Goal: Navigation & Orientation: Find specific page/section

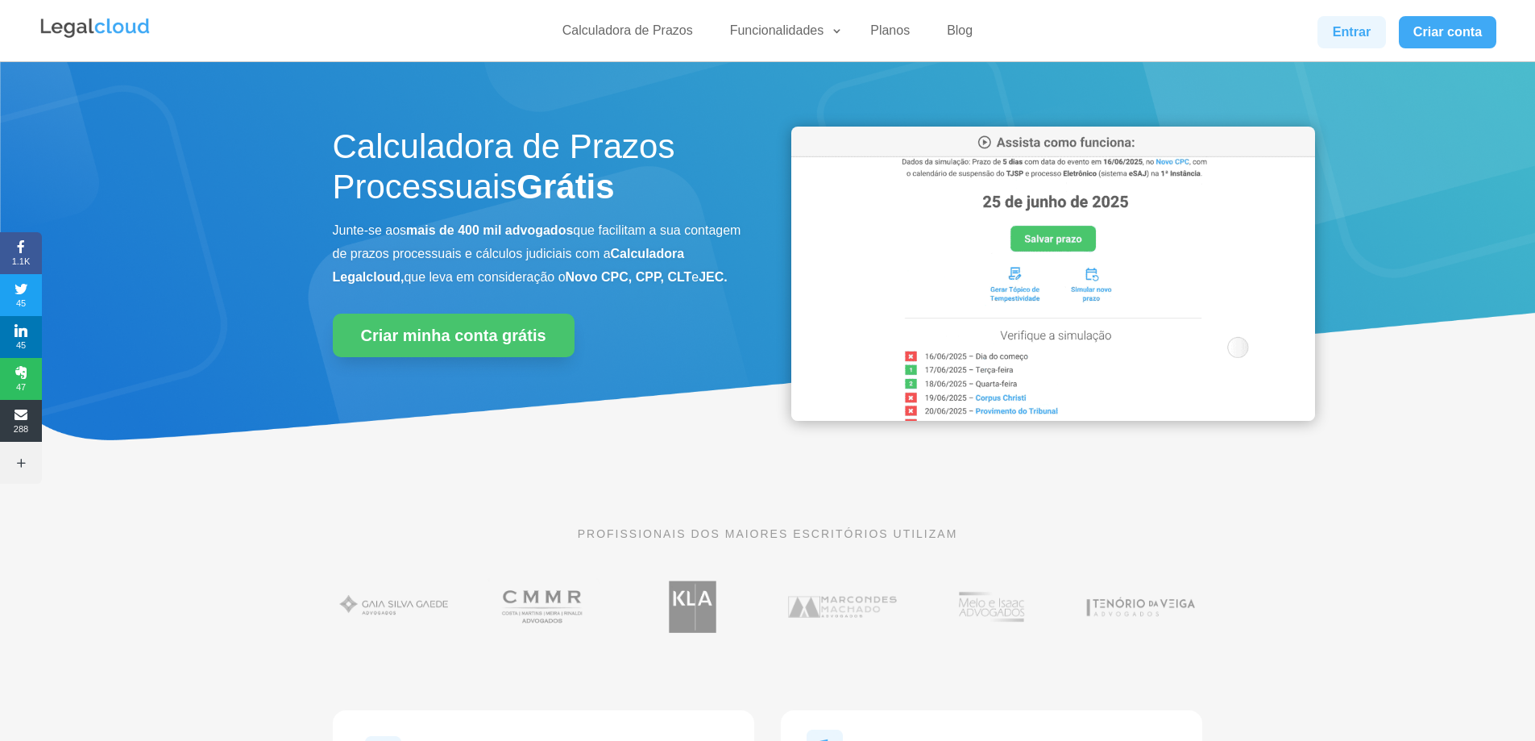
click at [1346, 44] on link "Entrar" at bounding box center [1352, 32] width 68 height 32
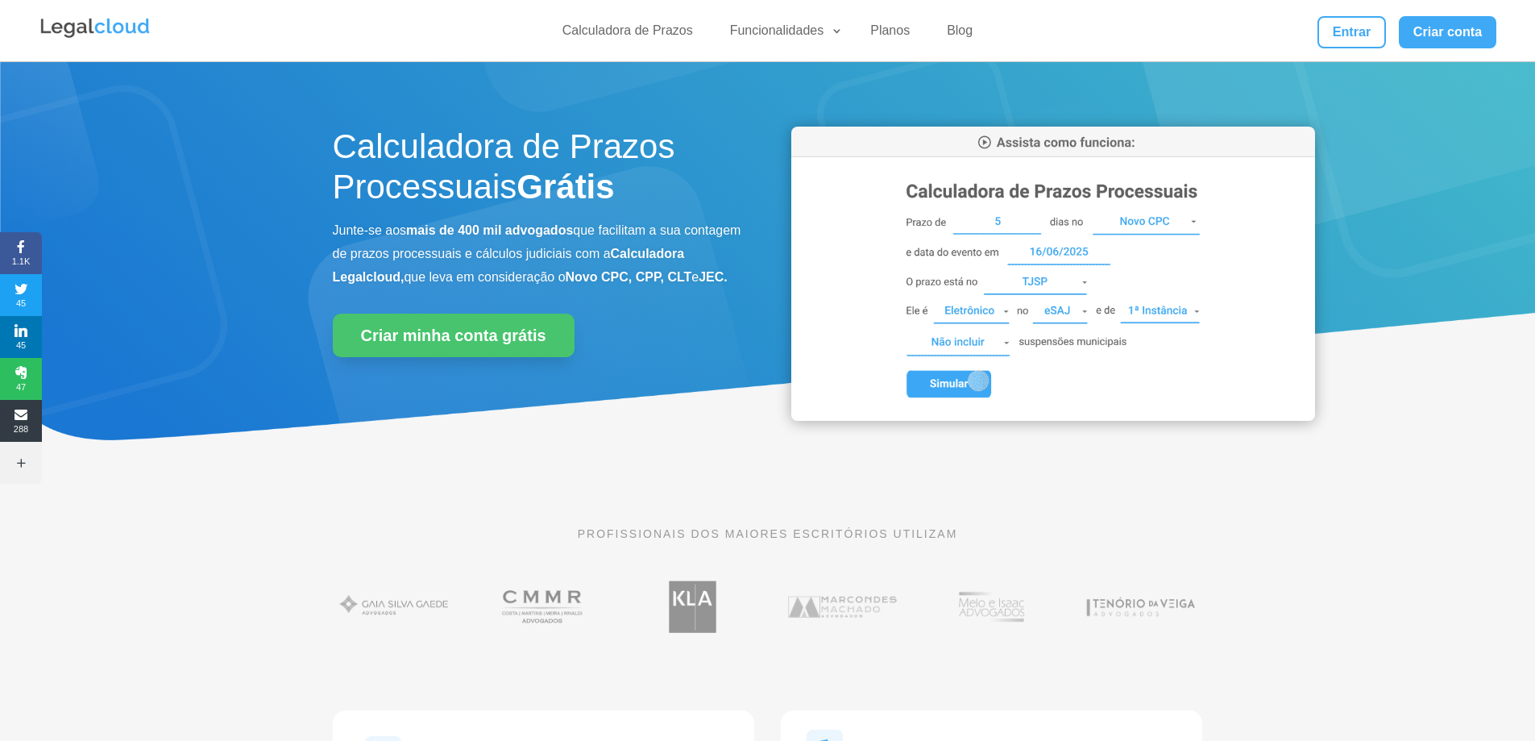
click at [936, 377] on img at bounding box center [1053, 274] width 524 height 294
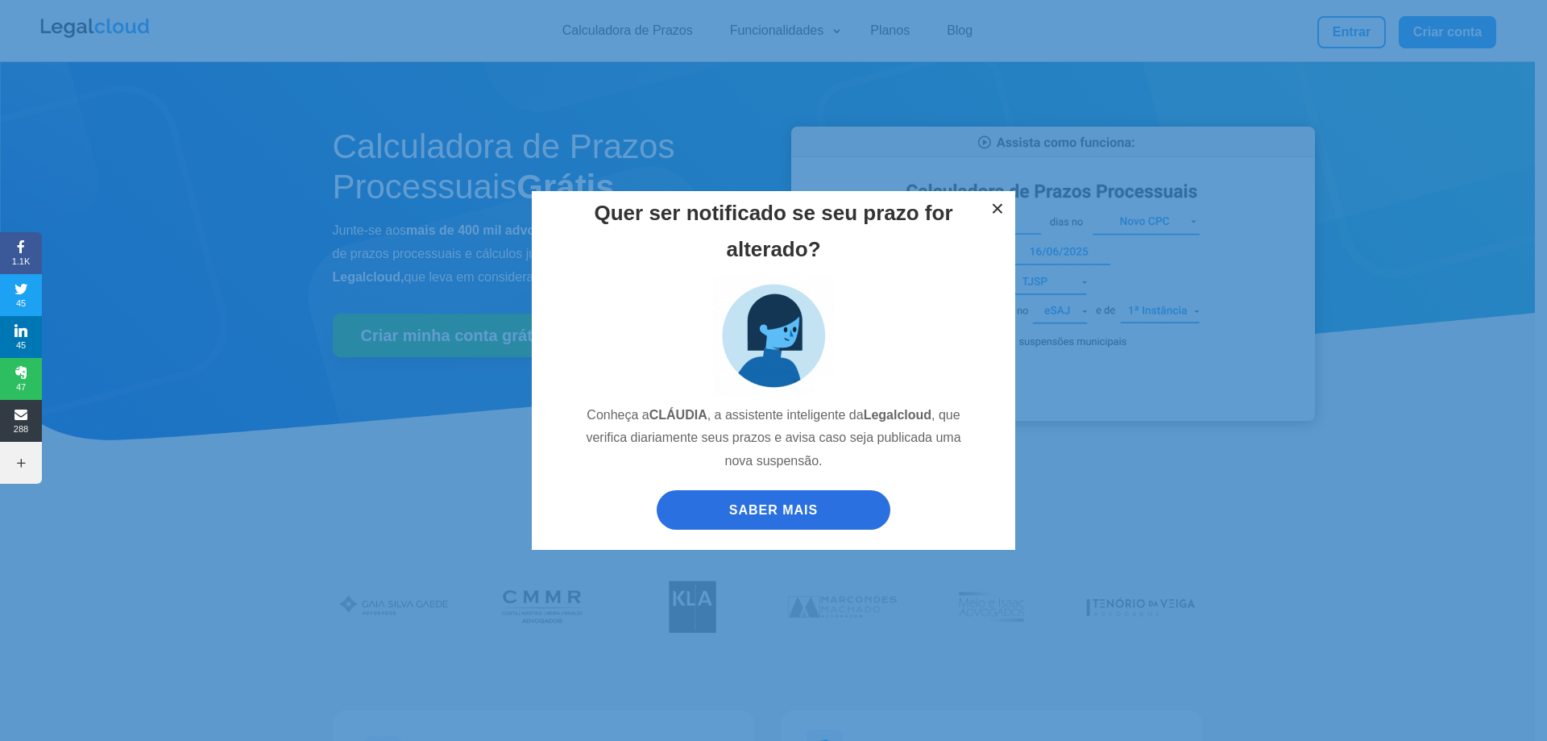
click at [1006, 204] on button "×" at bounding box center [997, 208] width 35 height 35
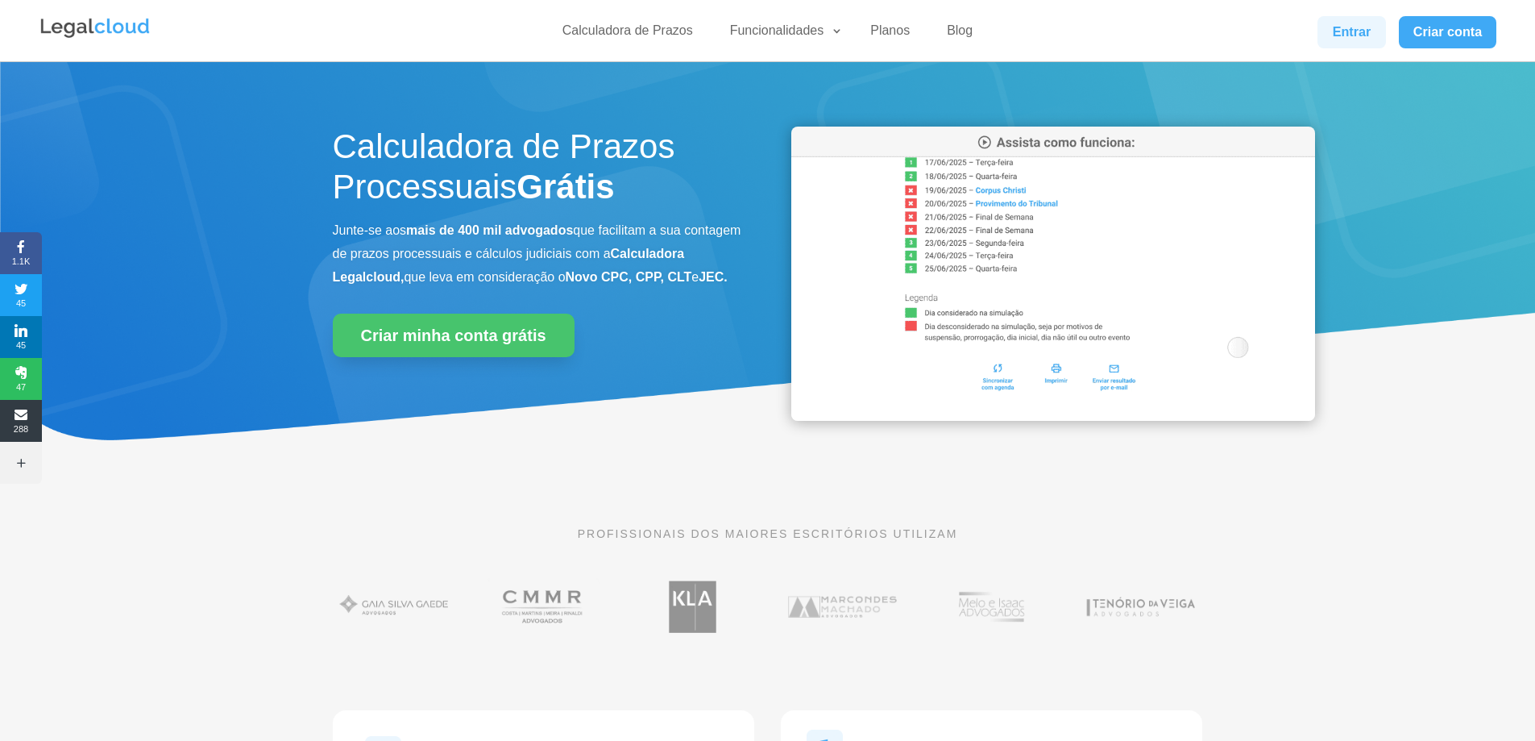
click at [1374, 36] on link "Entrar" at bounding box center [1352, 32] width 68 height 32
